Goal: Task Accomplishment & Management: Manage account settings

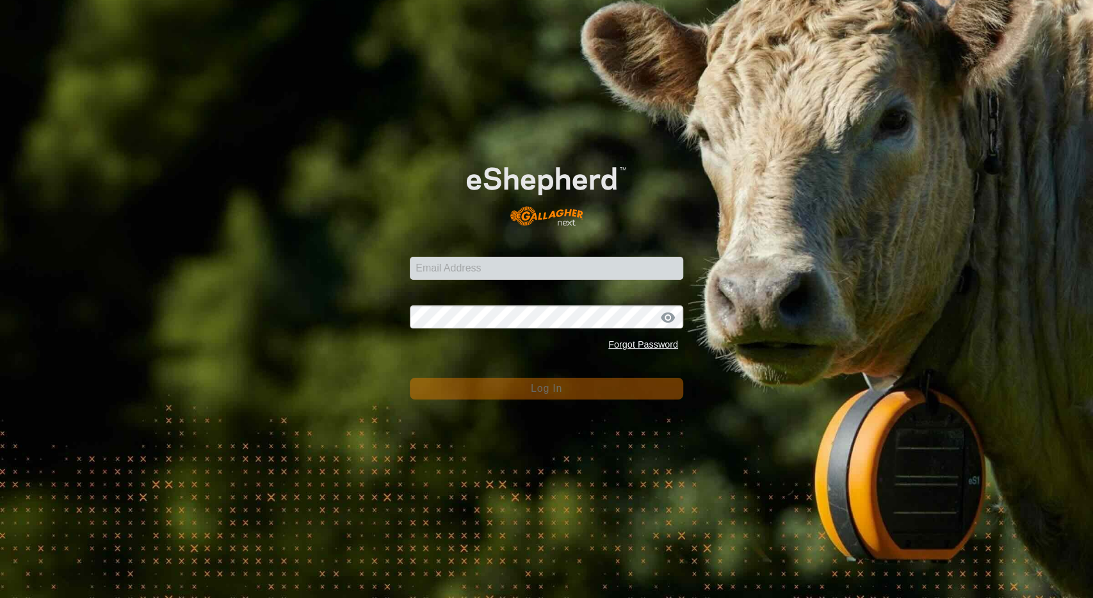
type input "[EMAIL_ADDRESS][DOMAIN_NAME]"
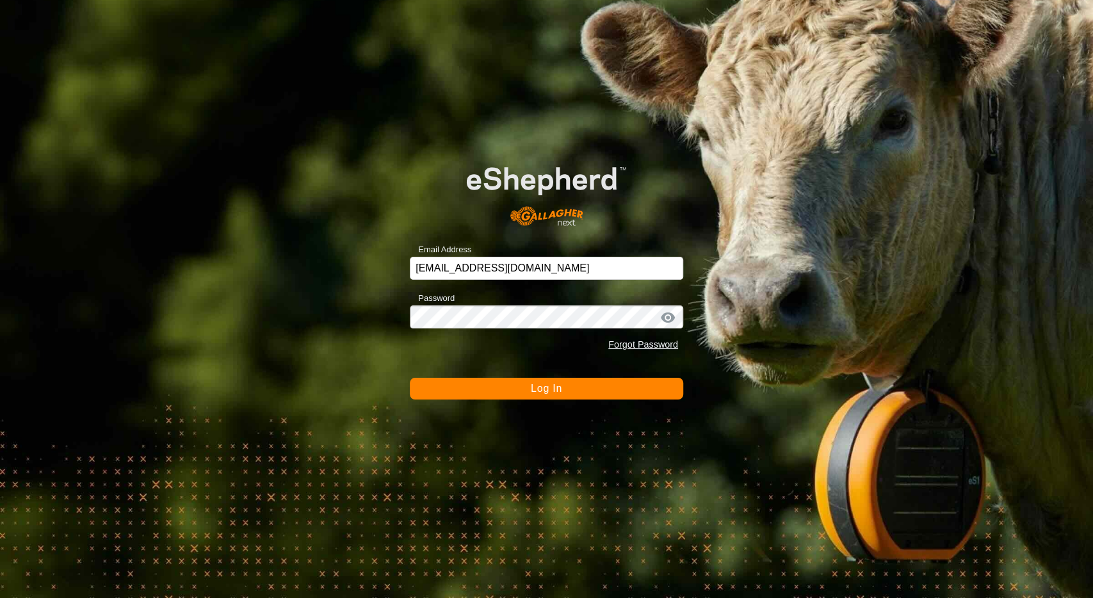
click at [560, 384] on span "Log In" at bounding box center [546, 388] width 31 height 11
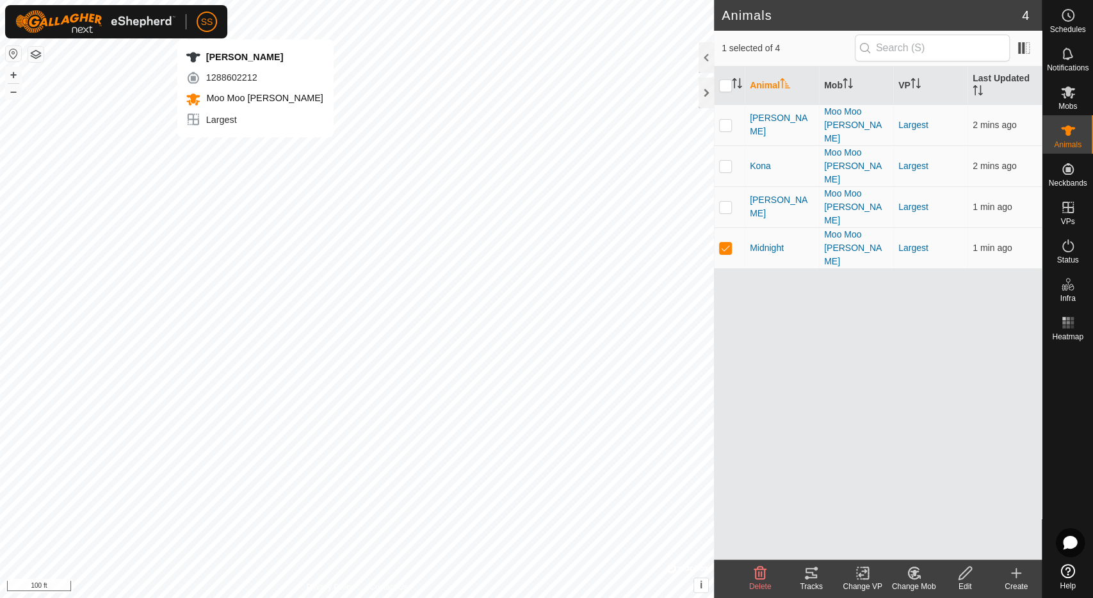
checkbox input "true"
checkbox input "false"
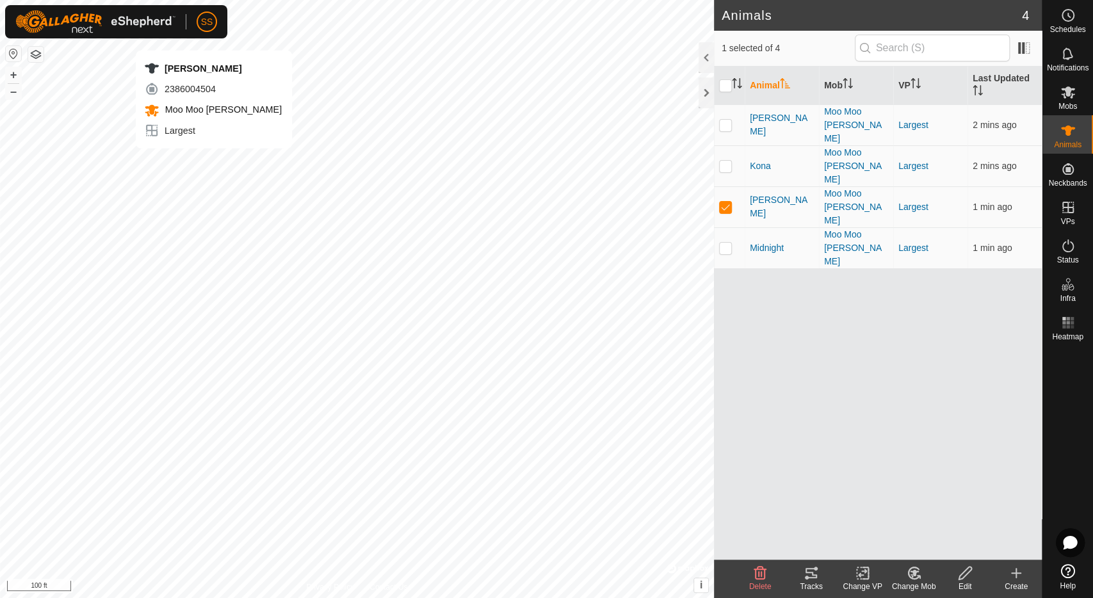
checkbox input "true"
checkbox input "false"
checkbox input "true"
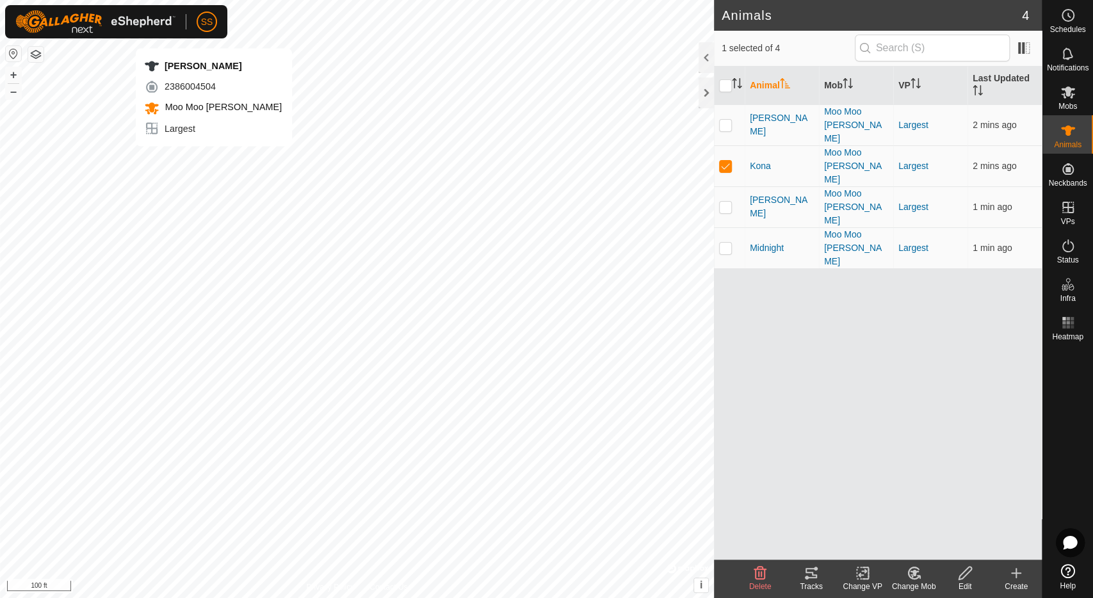
checkbox input "false"
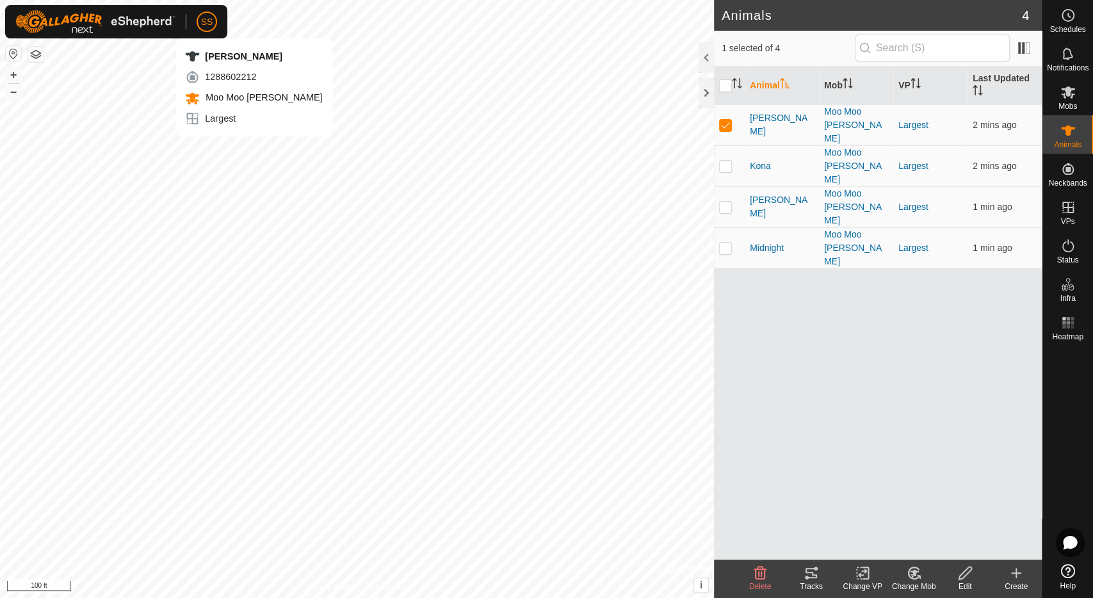
checkbox input "false"
checkbox input "true"
